Goal: Transaction & Acquisition: Download file/media

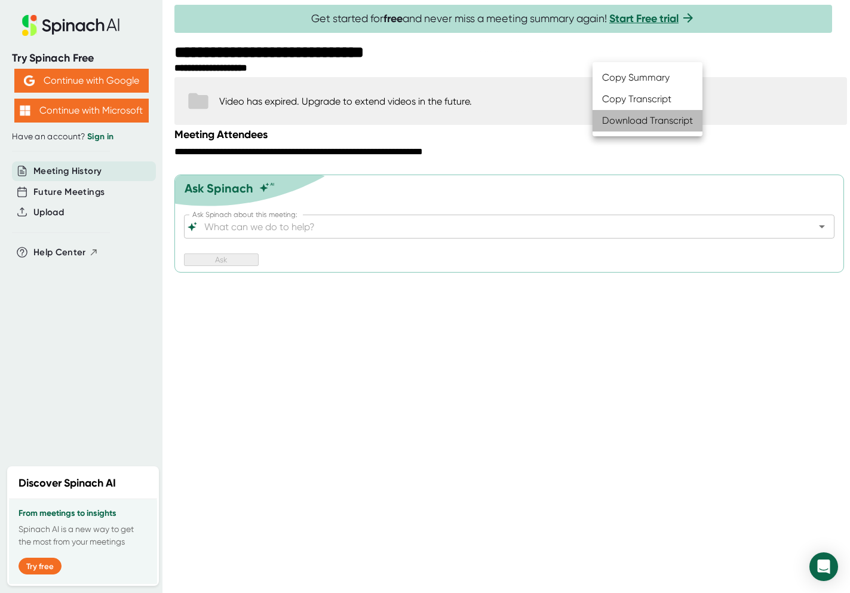
click at [607, 118] on div "Download Transcript" at bounding box center [647, 120] width 91 height 14
